Goal: Answer question/provide support: Answer question/provide support

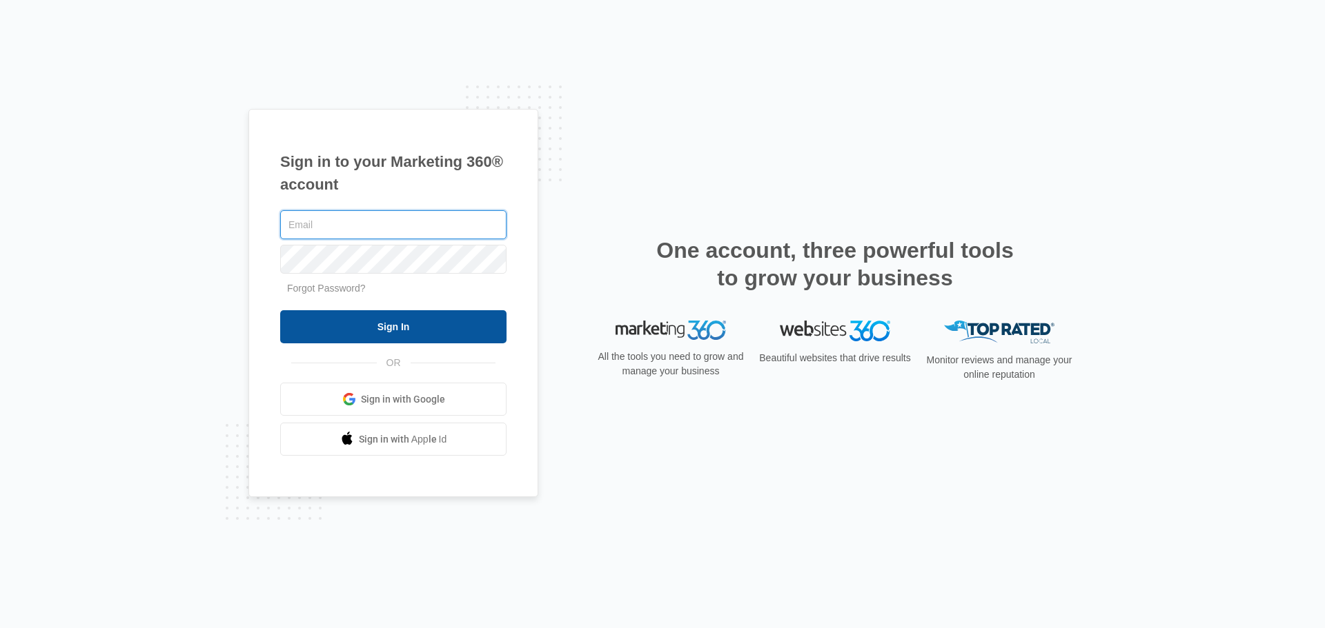
type input "jessicak@xtremefences.com"
click at [448, 335] on input "Sign In" at bounding box center [393, 326] width 226 height 33
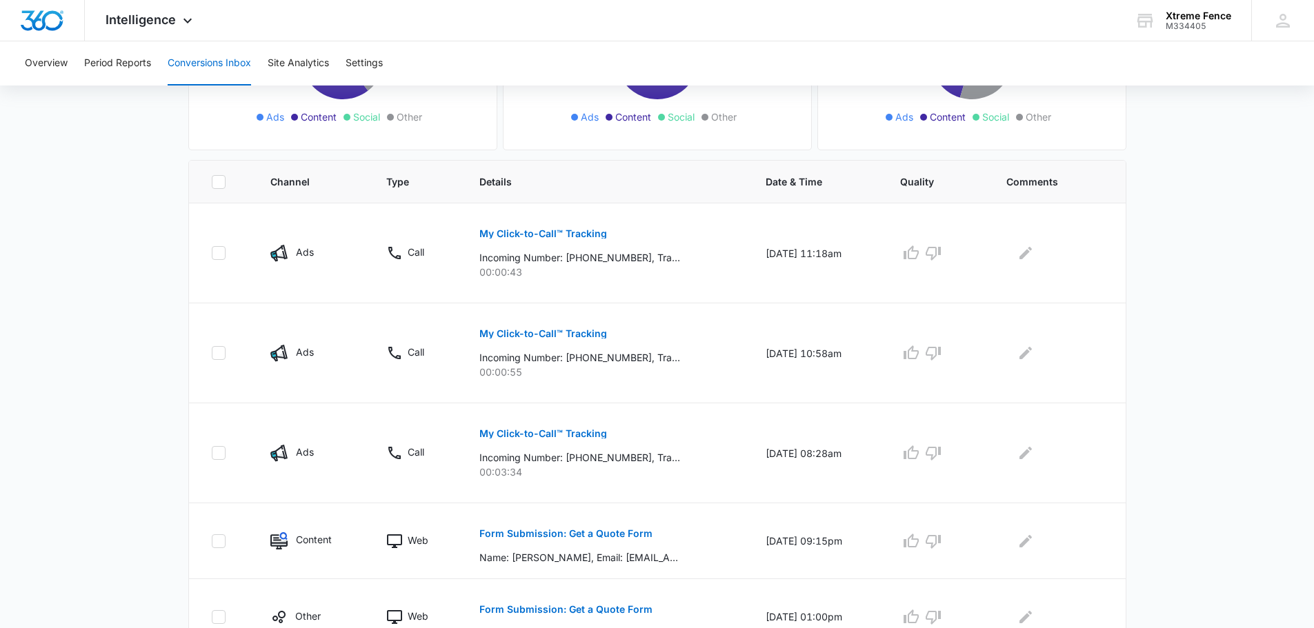
scroll to position [207, 0]
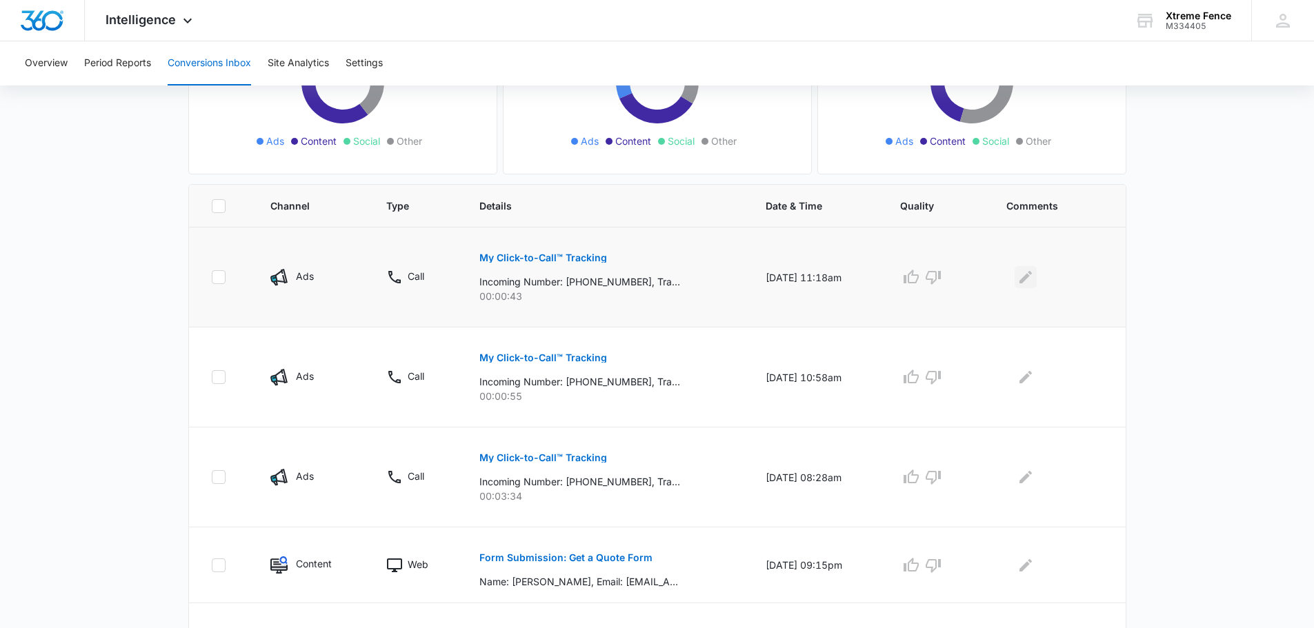
click at [1027, 277] on icon "Edit Comments" at bounding box center [1026, 277] width 17 height 17
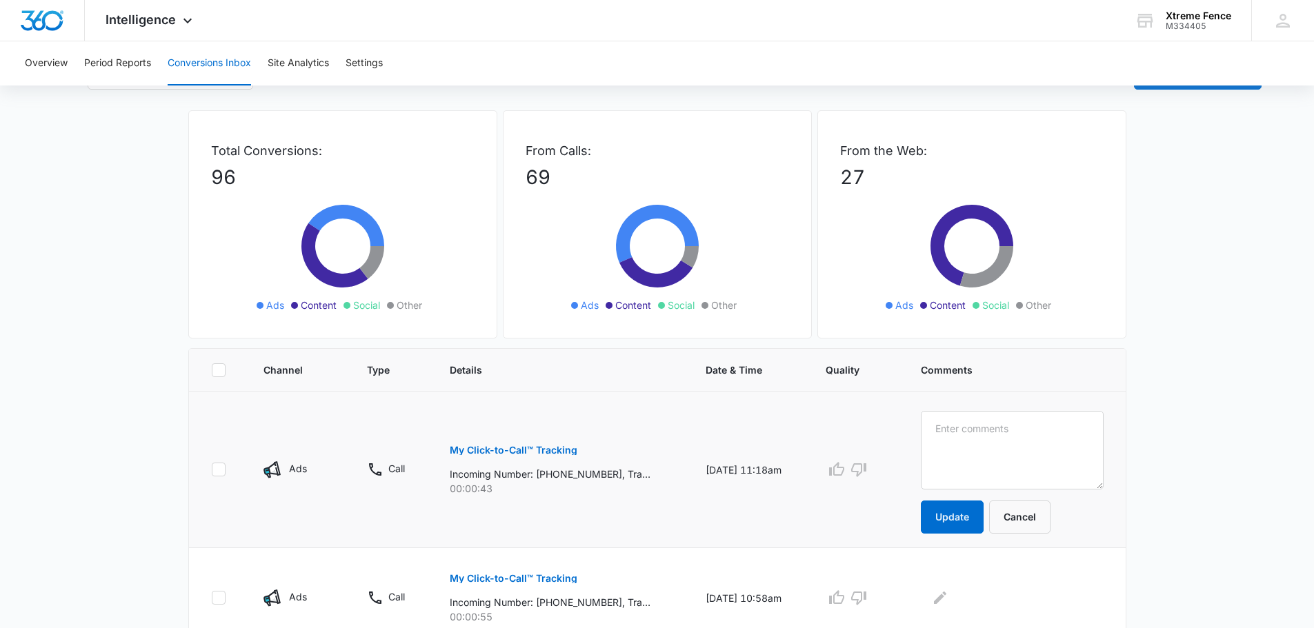
scroll to position [0, 0]
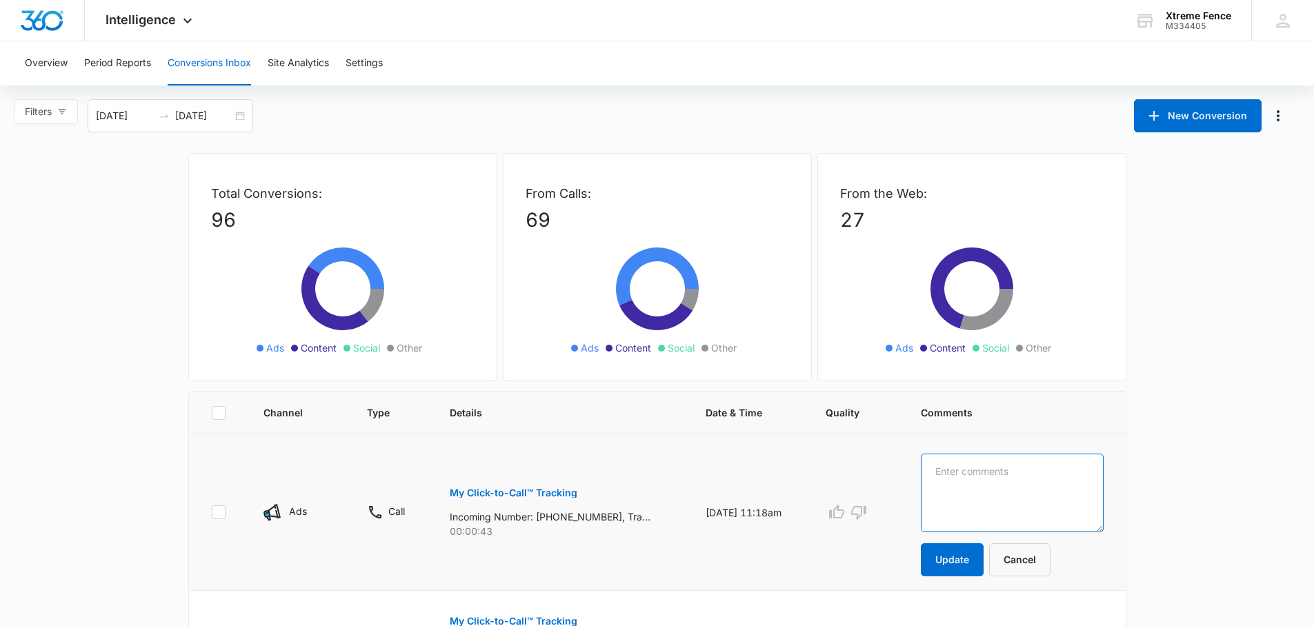
click at [1024, 496] on textarea at bounding box center [1012, 493] width 183 height 79
type textarea "[DEMOGRAPHIC_DATA] called us saying we called her, no need for a fence"
click at [968, 556] on button "Update" at bounding box center [952, 560] width 63 height 33
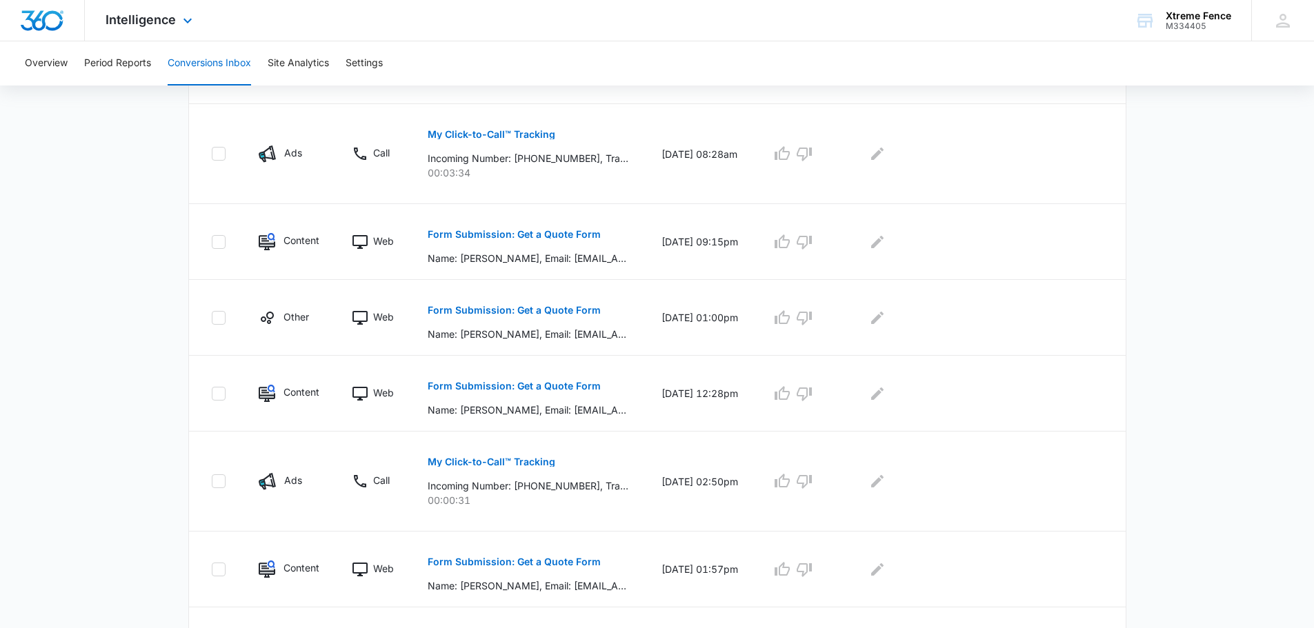
scroll to position [552, 0]
